Goal: Find specific page/section: Find specific page/section

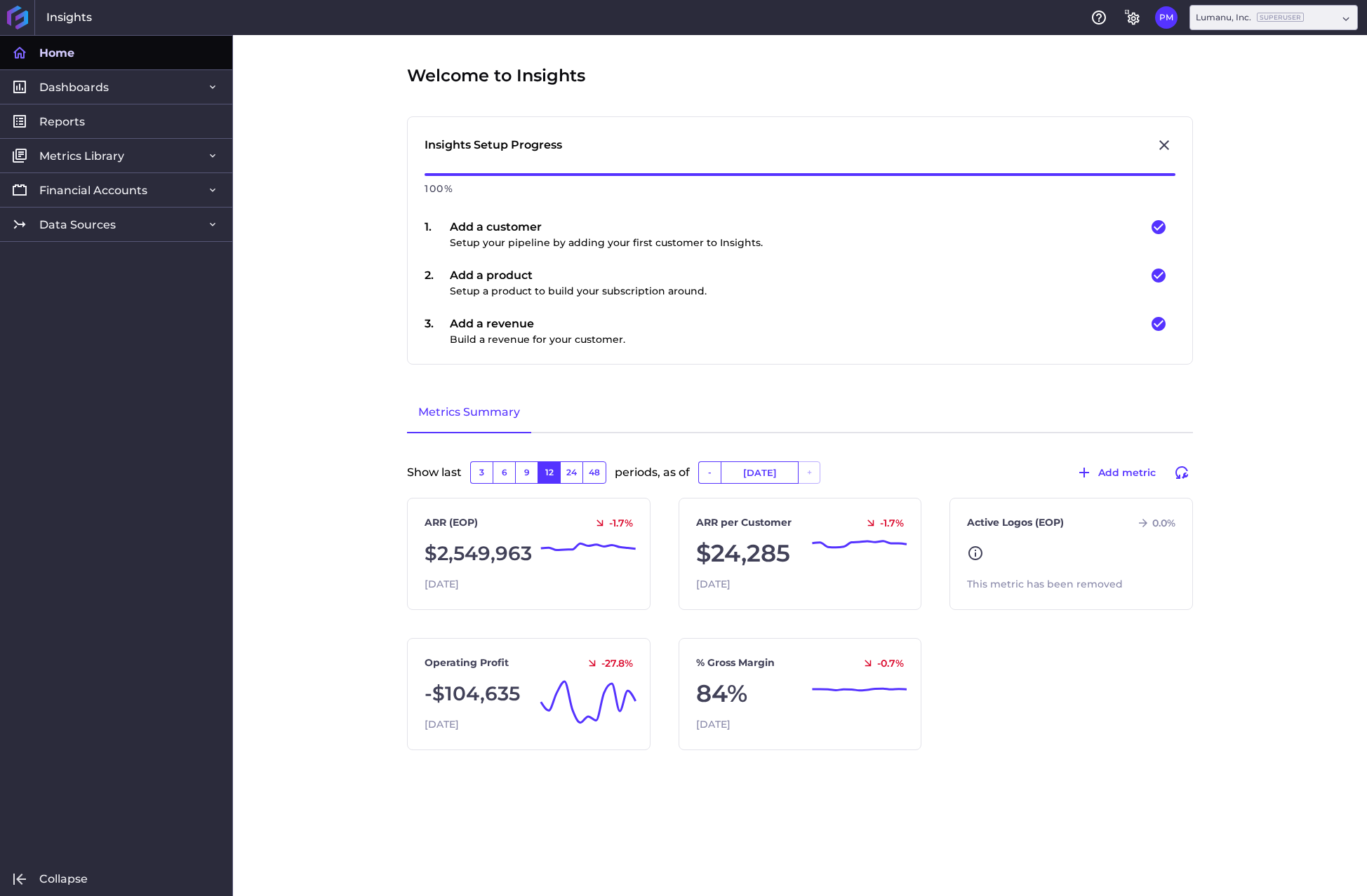
click at [1240, 346] on div "Welcome to Insights Insights Setup Progress 100 % 1 . Add a customer Setup your…" at bounding box center [800, 466] width 1134 height 861
click at [127, 190] on span "Financial Accounts" at bounding box center [94, 191] width 108 height 14
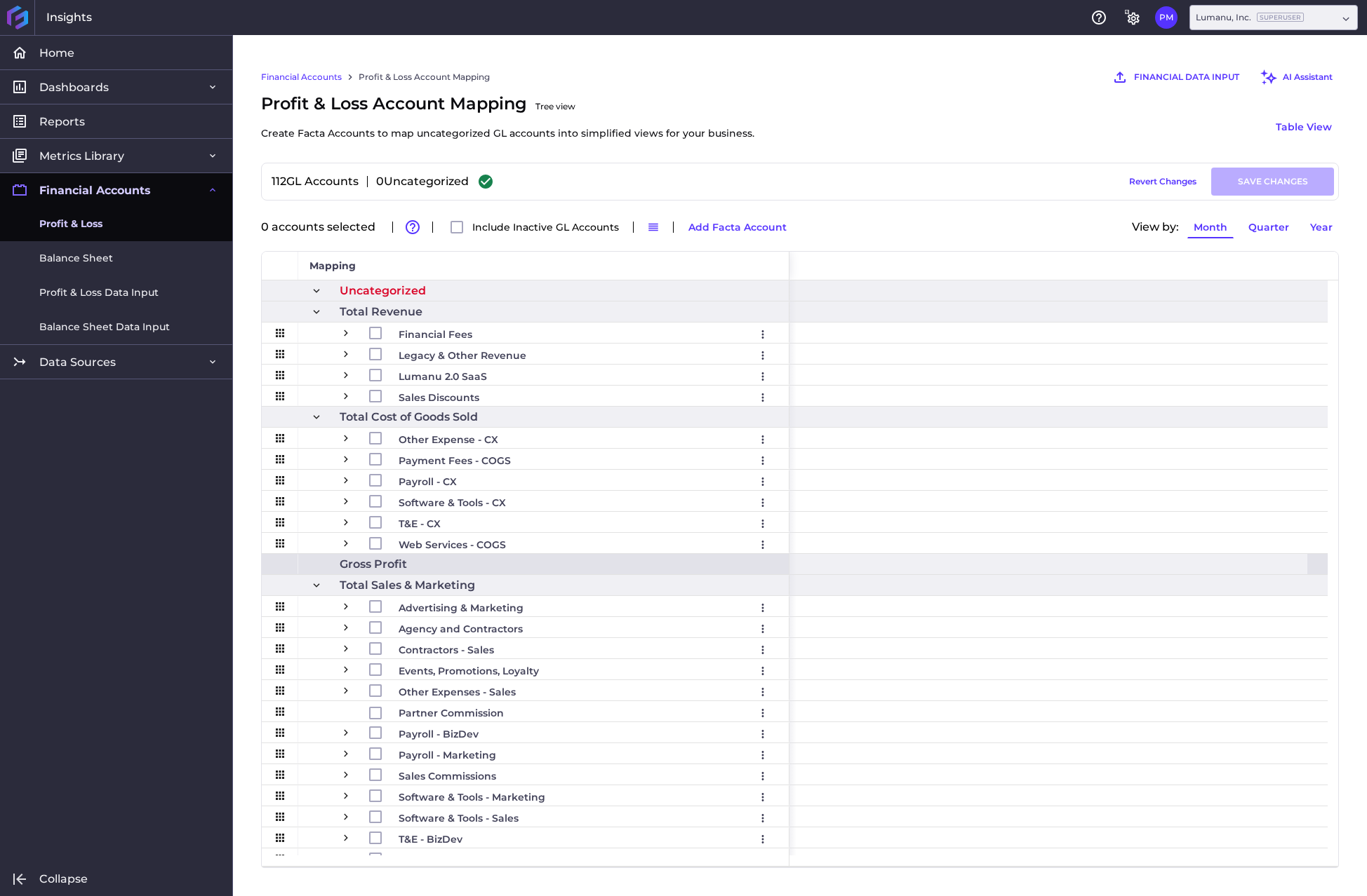
scroll to position [0, 6142]
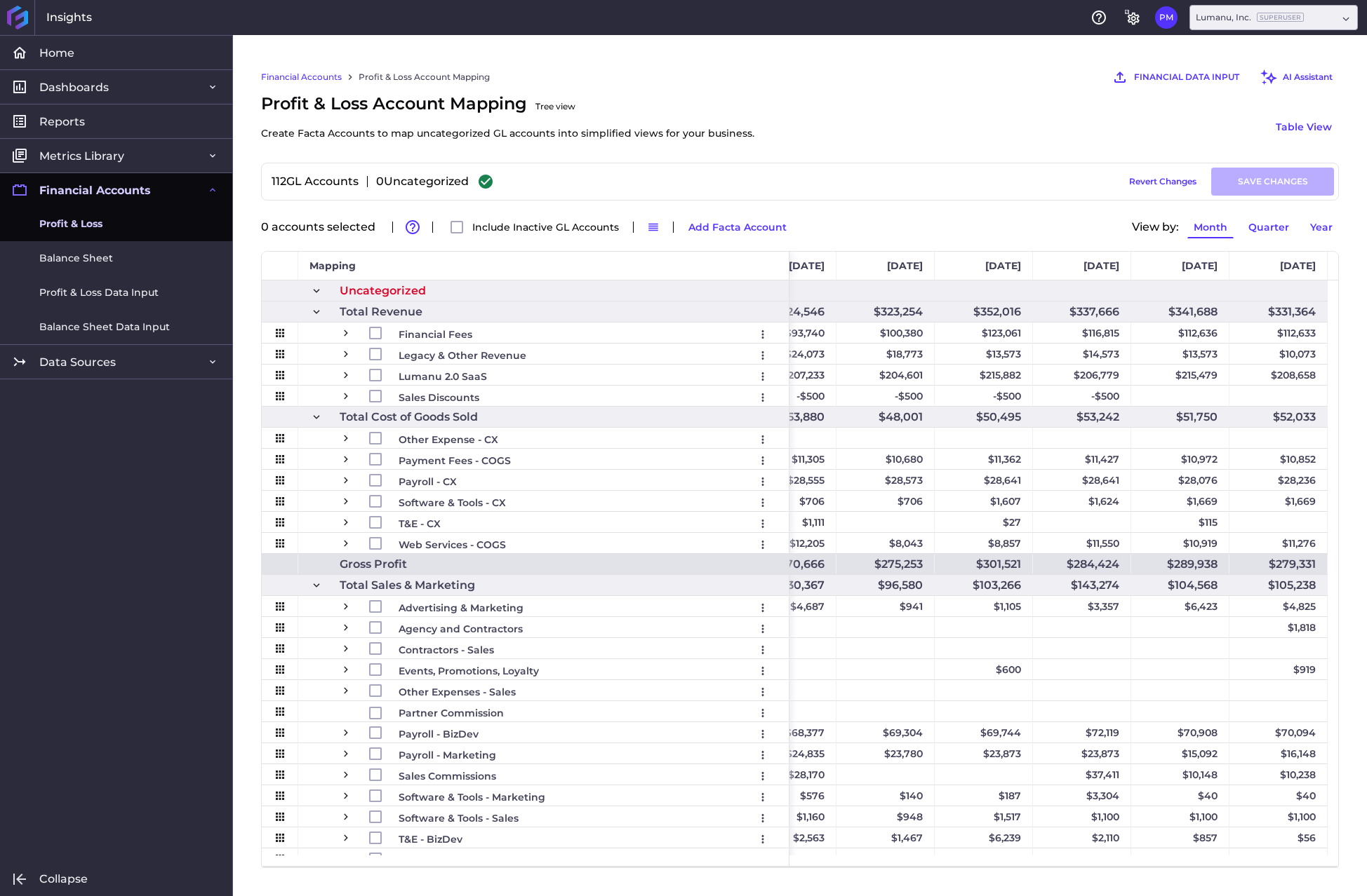
click at [912, 141] on div "Profit & Loss Account Mapping Tree view Create Facta Accounts to map uncategori…" at bounding box center [800, 127] width 1078 height 71
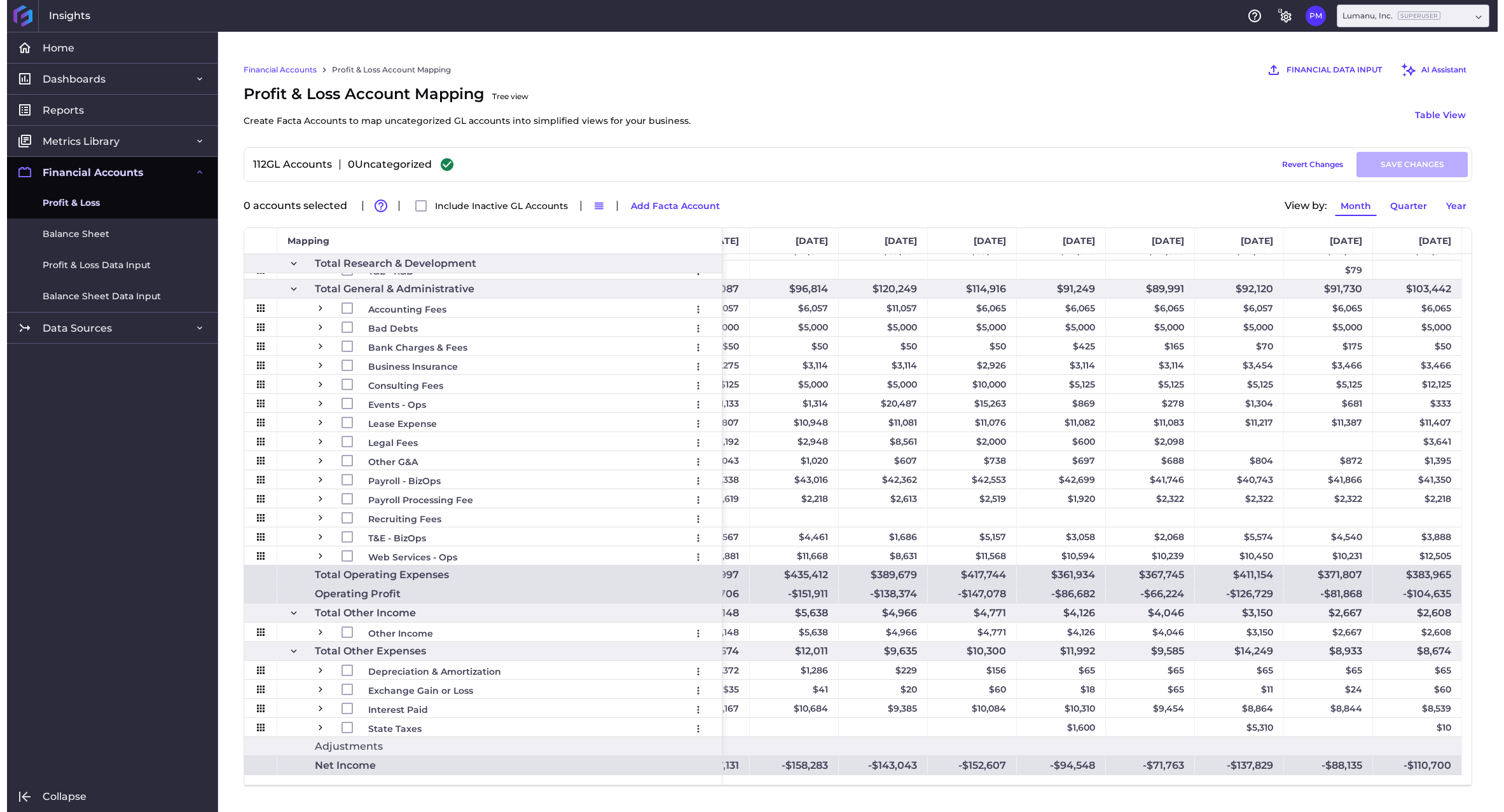
scroll to position [0, 5300]
